Goal: Navigation & Orientation: Find specific page/section

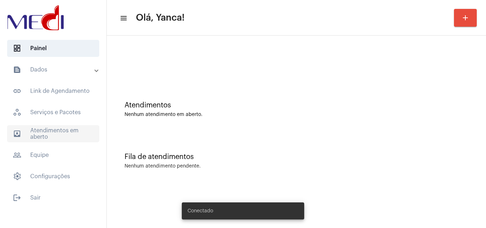
click at [62, 130] on span "outbox_outline Atendimentos em aberto" at bounding box center [53, 133] width 92 height 17
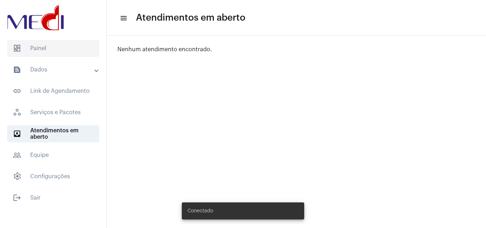
click at [49, 51] on span "dashboard Painel" at bounding box center [53, 48] width 92 height 17
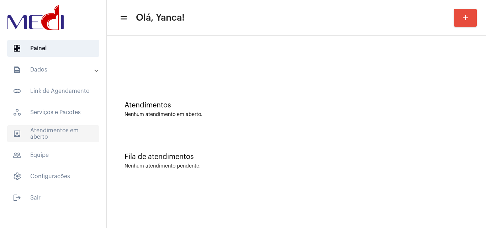
click at [68, 133] on span "outbox_outline Atendimentos em aberto" at bounding box center [53, 133] width 92 height 17
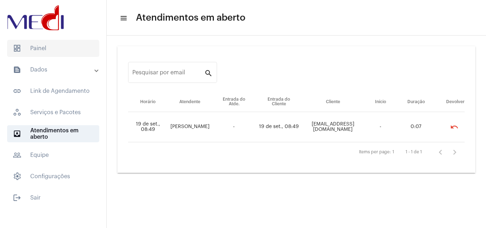
click at [53, 50] on span "dashboard Painel" at bounding box center [53, 48] width 92 height 17
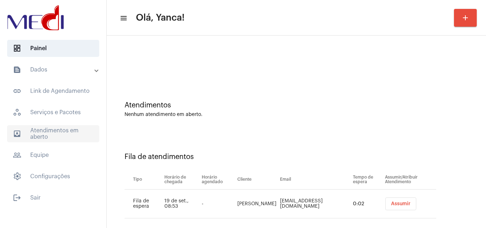
click at [39, 130] on span "outbox_outline Atendimentos em aberto" at bounding box center [53, 133] width 92 height 17
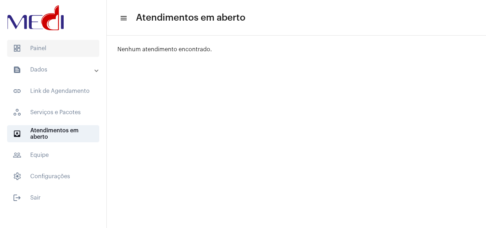
click at [39, 44] on span "dashboard Painel" at bounding box center [53, 48] width 92 height 17
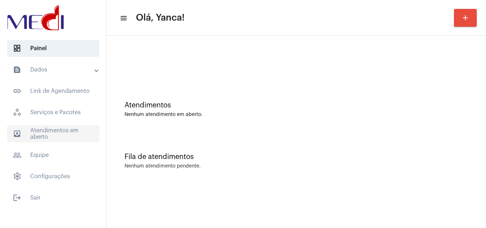
click at [48, 134] on span "outbox_outline Atendimentos em aberto" at bounding box center [53, 133] width 92 height 17
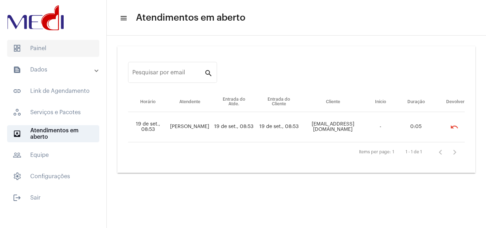
click at [62, 55] on span "dashboard Painel" at bounding box center [53, 48] width 92 height 17
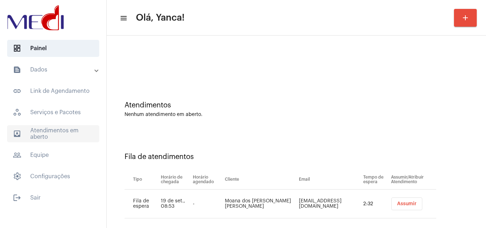
click at [56, 133] on span "outbox_outline Atendimentos em aberto" at bounding box center [53, 133] width 92 height 17
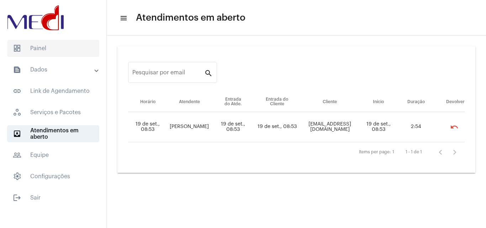
click at [44, 45] on span "dashboard Painel" at bounding box center [53, 48] width 92 height 17
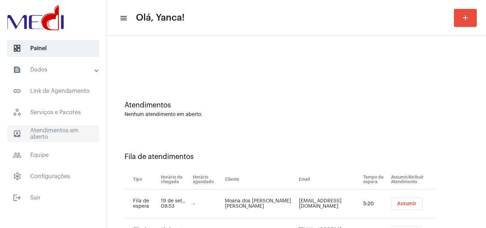
click at [49, 139] on span "outbox_outline Atendimentos em aberto" at bounding box center [53, 133] width 92 height 17
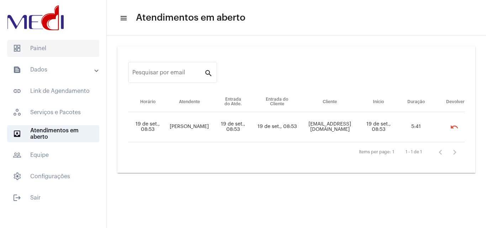
click at [77, 54] on span "dashboard Painel" at bounding box center [53, 48] width 92 height 17
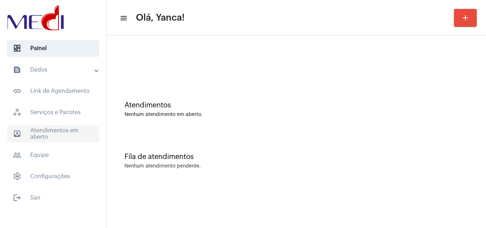
click at [64, 126] on span "outbox_outline Atendimentos em aberto" at bounding box center [53, 133] width 92 height 17
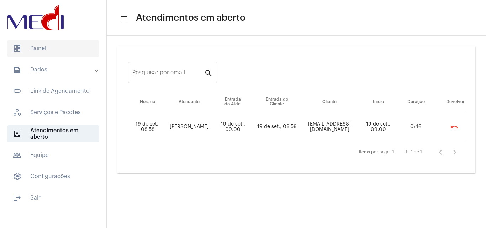
click at [41, 50] on span "dashboard Painel" at bounding box center [53, 48] width 92 height 17
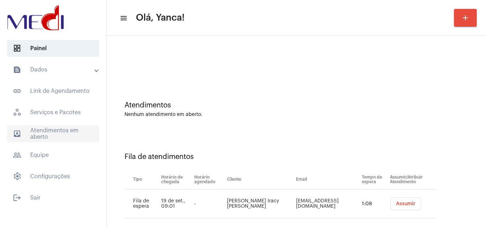
click at [35, 134] on span "outbox_outline Atendimentos em aberto" at bounding box center [53, 133] width 92 height 17
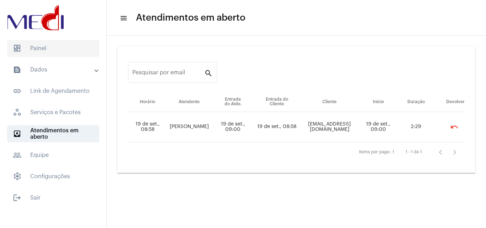
click at [49, 55] on span "dashboard Painel" at bounding box center [53, 48] width 92 height 17
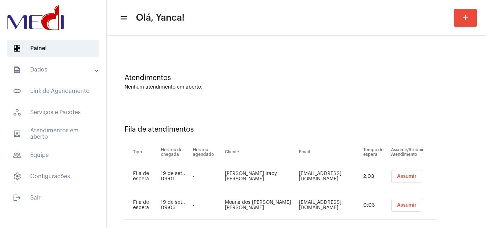
scroll to position [38, 0]
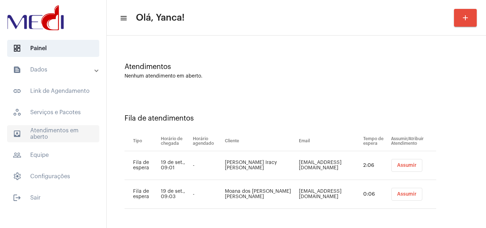
click at [61, 137] on span "outbox_outline Atendimentos em aberto" at bounding box center [53, 133] width 92 height 17
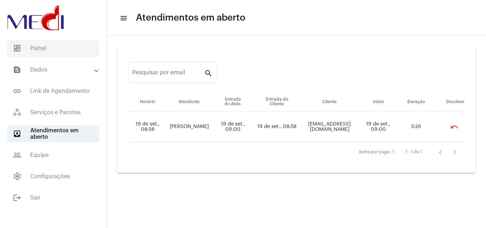
click at [68, 46] on span "dashboard Painel" at bounding box center [53, 48] width 92 height 17
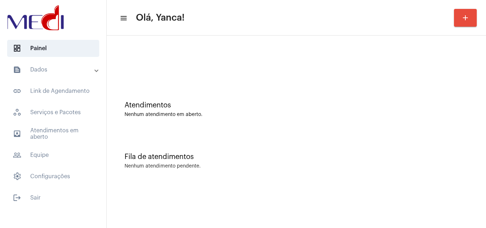
click at [168, 62] on div at bounding box center [297, 62] width 344 height 5
click at [64, 138] on span "outbox_outline Atendimentos em aberto" at bounding box center [53, 133] width 92 height 17
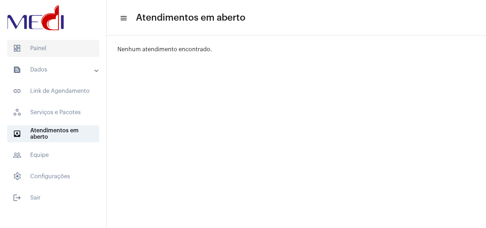
click at [76, 52] on span "dashboard Painel" at bounding box center [53, 48] width 92 height 17
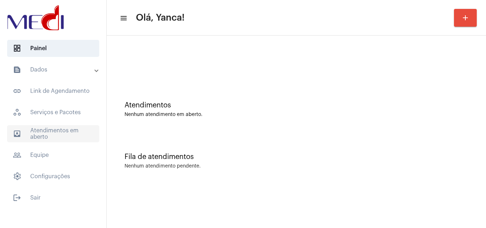
click at [41, 137] on span "outbox_outline Atendimentos em aberto" at bounding box center [53, 133] width 92 height 17
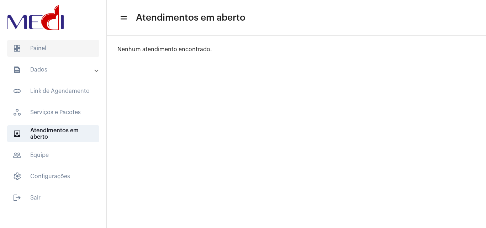
click at [70, 52] on span "dashboard Painel" at bounding box center [53, 48] width 92 height 17
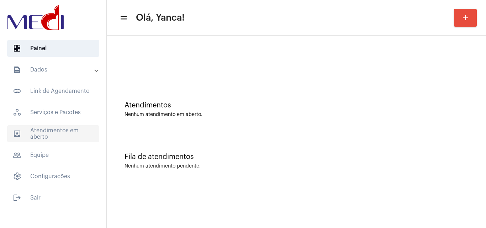
click at [66, 131] on span "outbox_outline Atendimentos em aberto" at bounding box center [53, 133] width 92 height 17
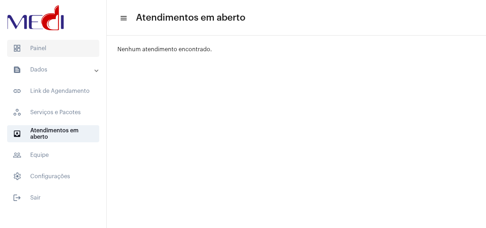
click at [56, 54] on span "dashboard Painel" at bounding box center [53, 48] width 92 height 17
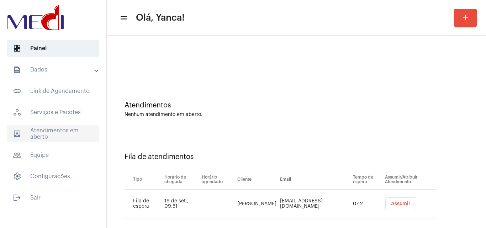
click at [65, 137] on span "outbox_outline Atendimentos em aberto" at bounding box center [53, 133] width 92 height 17
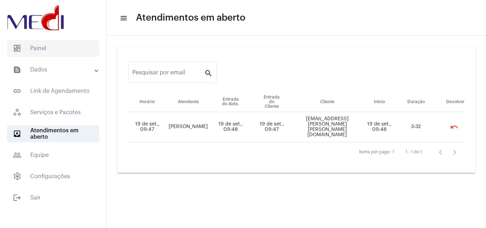
click at [59, 47] on span "dashboard Painel" at bounding box center [53, 48] width 92 height 17
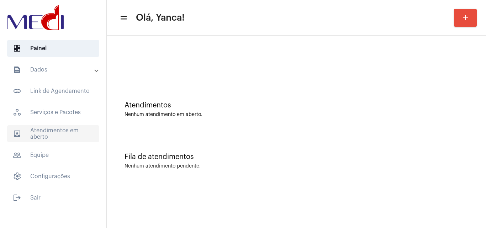
click at [55, 130] on span "outbox_outline Atendimentos em aberto" at bounding box center [53, 133] width 92 height 17
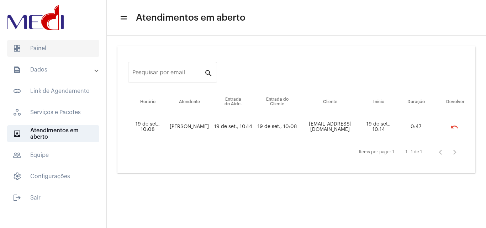
click at [58, 52] on span "dashboard Painel" at bounding box center [53, 48] width 92 height 17
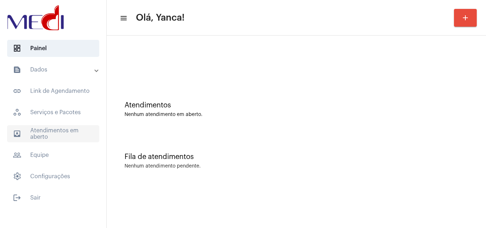
click at [51, 136] on span "outbox_outline Atendimentos em aberto" at bounding box center [53, 133] width 92 height 17
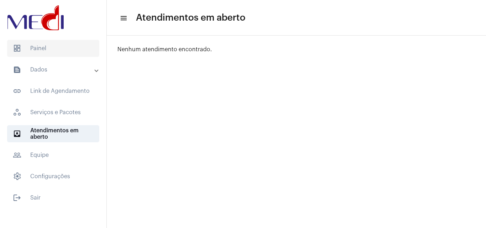
click at [42, 46] on span "dashboard Painel" at bounding box center [53, 48] width 92 height 17
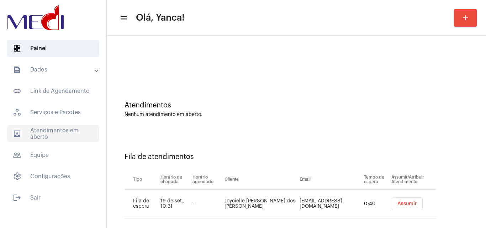
click at [54, 133] on span "outbox_outline Atendimentos em aberto" at bounding box center [53, 133] width 92 height 17
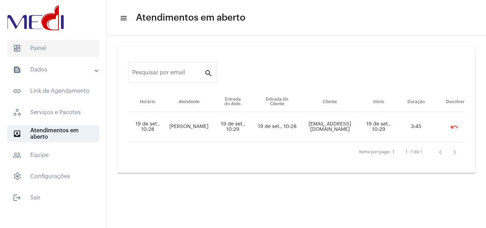
click at [53, 49] on span "dashboard Painel" at bounding box center [53, 48] width 92 height 17
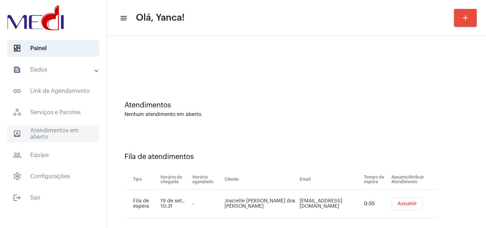
click at [70, 135] on span "outbox_outline Atendimentos em aberto" at bounding box center [53, 133] width 92 height 17
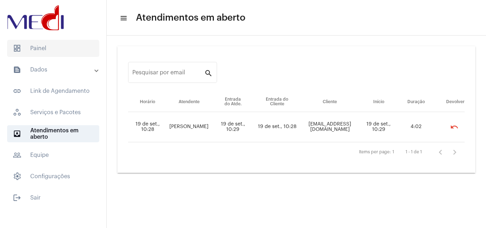
click at [55, 49] on span "dashboard Painel" at bounding box center [53, 48] width 92 height 17
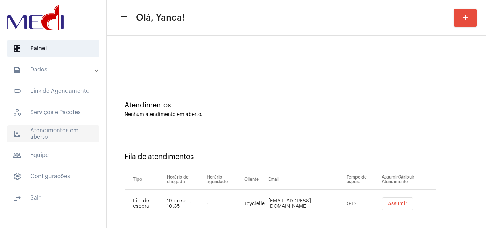
click at [69, 134] on span "outbox_outline Atendimentos em aberto" at bounding box center [53, 133] width 92 height 17
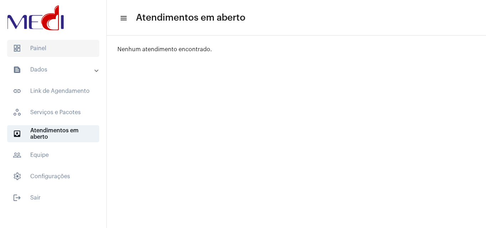
click at [47, 47] on span "dashboard Painel" at bounding box center [53, 48] width 92 height 17
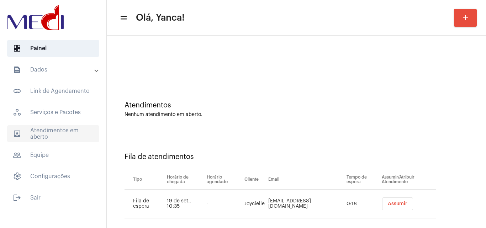
click at [58, 135] on span "outbox_outline Atendimentos em aberto" at bounding box center [53, 133] width 92 height 17
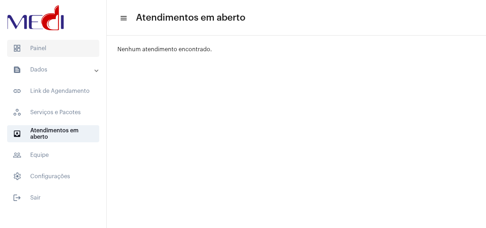
click at [48, 48] on span "dashboard Painel" at bounding box center [53, 48] width 92 height 17
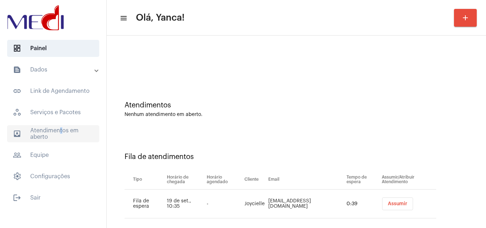
click at [58, 130] on span "outbox_outline Atendimentos em aberto" at bounding box center [53, 133] width 92 height 17
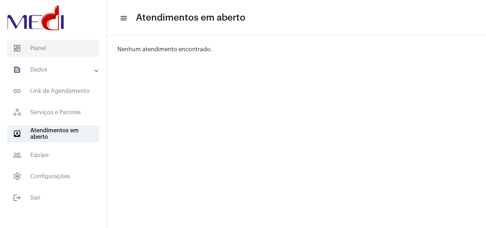
click at [49, 48] on span "dashboard Painel" at bounding box center [53, 48] width 92 height 17
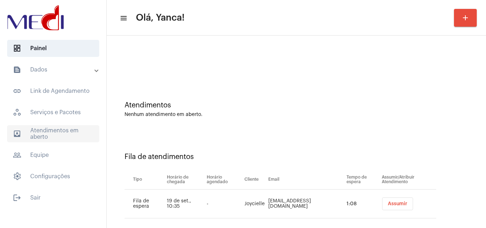
click at [57, 126] on span "outbox_outline Atendimentos em aberto" at bounding box center [53, 133] width 92 height 17
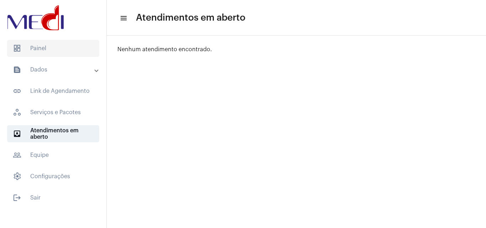
click at [59, 53] on span "dashboard Painel" at bounding box center [53, 48] width 92 height 17
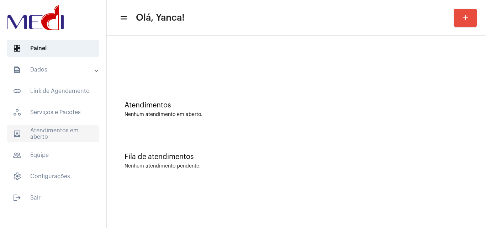
click at [84, 136] on span "outbox_outline Atendimentos em aberto" at bounding box center [53, 133] width 92 height 17
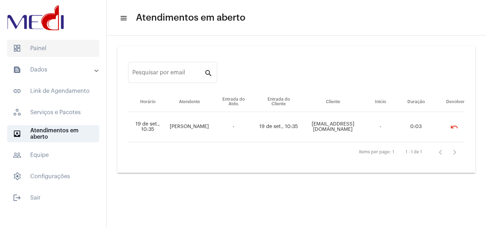
click at [51, 55] on span "dashboard Painel" at bounding box center [53, 48] width 92 height 17
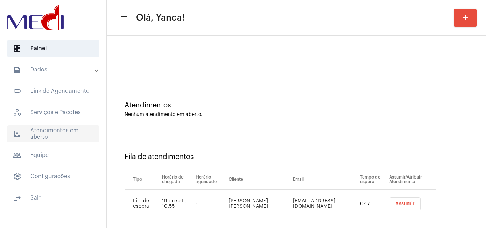
click at [41, 133] on span "outbox_outline Atendimentos em aberto" at bounding box center [53, 133] width 92 height 17
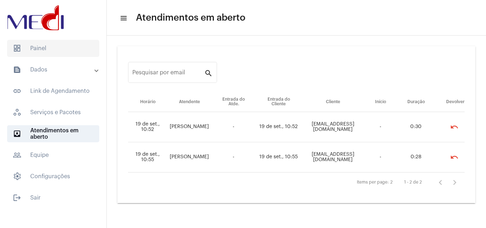
click at [60, 48] on span "dashboard Painel" at bounding box center [53, 48] width 92 height 17
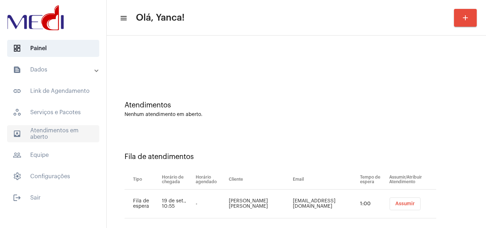
click at [57, 138] on span "outbox_outline Atendimentos em aberto" at bounding box center [53, 133] width 92 height 17
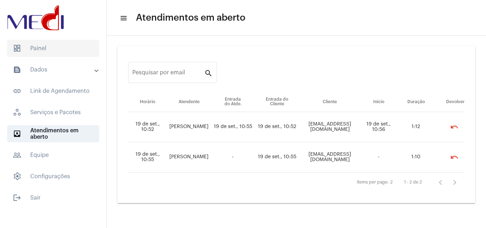
click at [62, 54] on span "dashboard Painel" at bounding box center [53, 48] width 92 height 17
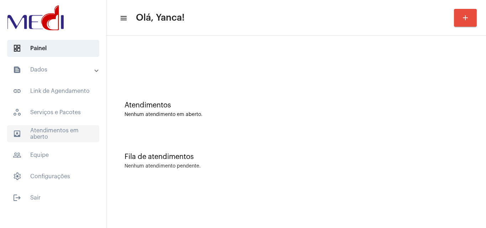
click at [61, 139] on span "outbox_outline Atendimentos em aberto" at bounding box center [53, 133] width 92 height 17
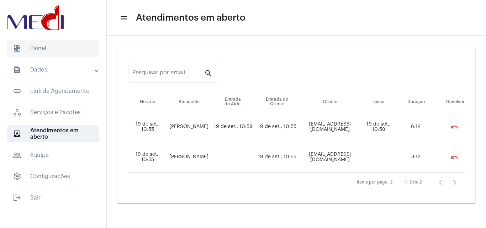
click at [55, 51] on span "dashboard Painel" at bounding box center [53, 48] width 92 height 17
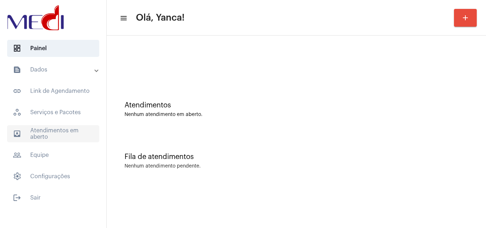
click at [70, 130] on span "outbox_outline Atendimentos em aberto" at bounding box center [53, 133] width 92 height 17
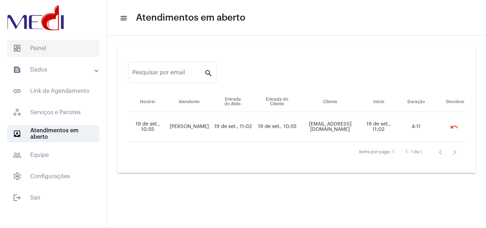
click at [54, 50] on span "dashboard Painel" at bounding box center [53, 48] width 92 height 17
